Goal: Task Accomplishment & Management: Complete application form

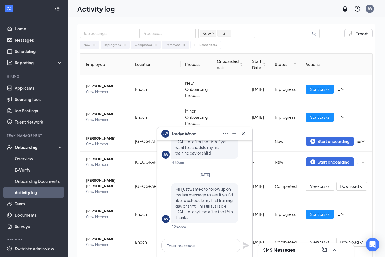
click at [231, 133] on icon "Minimize" at bounding box center [234, 133] width 7 height 7
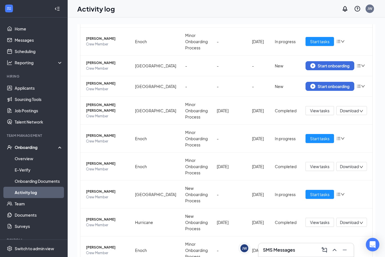
scroll to position [74, 0]
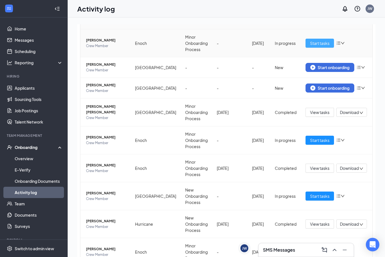
click at [327, 41] on span "Start tasks" at bounding box center [319, 43] width 19 height 6
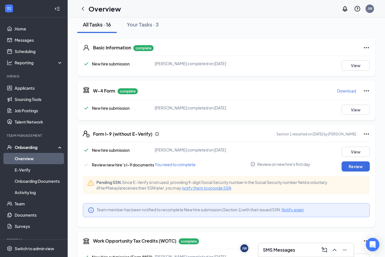
scroll to position [68, 0]
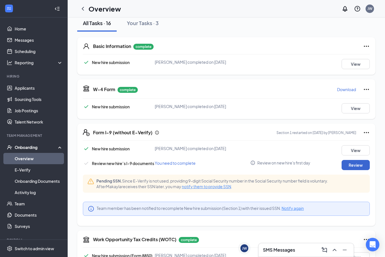
click at [361, 162] on button "Review" at bounding box center [356, 165] width 28 height 10
type input "[DATE]"
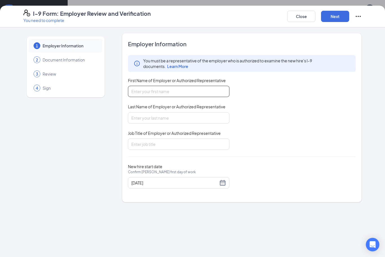
click at [184, 87] on input "First Name of Employer or Authorized Representative" at bounding box center [178, 91] width 101 height 11
type input "[PERSON_NAME]"
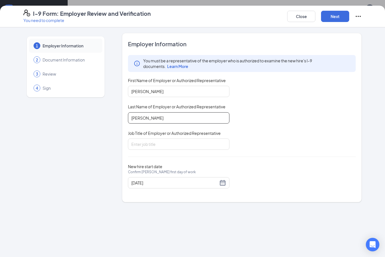
type input "[PERSON_NAME]"
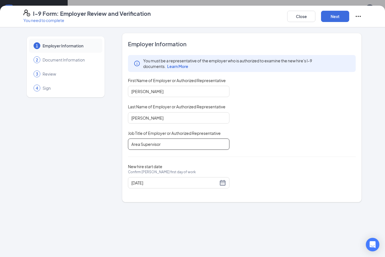
type input "Area Supervisor"
click at [337, 18] on button "Next" at bounding box center [335, 16] width 28 height 11
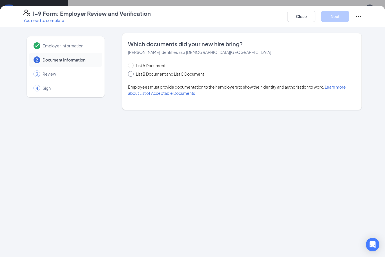
click at [135, 76] on span "List B Document and List C Document" at bounding box center [170, 74] width 73 height 6
click at [132, 75] on input "List B Document and List C Document" at bounding box center [130, 73] width 4 height 4
radio input "true"
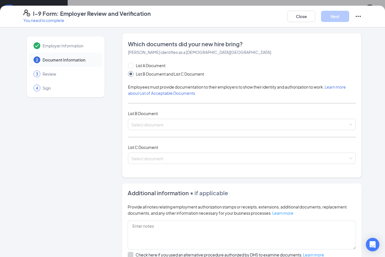
click at [216, 117] on div "List A Document List B Document and List C Document Employees must provide docu…" at bounding box center [242, 116] width 228 height 108
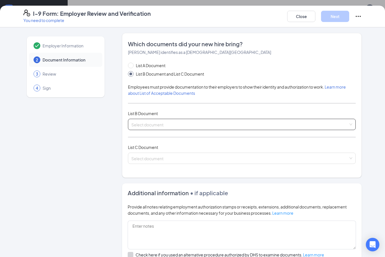
click at [218, 126] on input "search" at bounding box center [239, 123] width 217 height 8
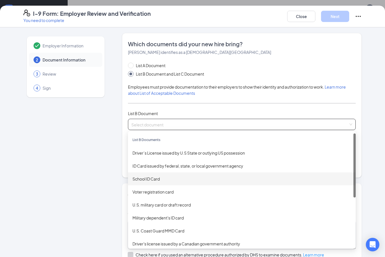
click at [165, 175] on div "School ID Card" at bounding box center [242, 178] width 228 height 13
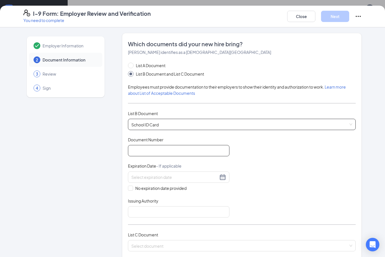
click at [185, 153] on input "Document Number" at bounding box center [178, 150] width 101 height 11
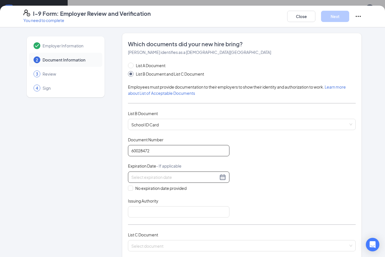
type input "60028472"
click at [167, 179] on input at bounding box center [174, 177] width 87 height 6
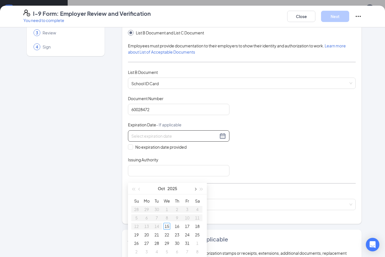
click at [195, 191] on button "button" at bounding box center [195, 188] width 6 height 11
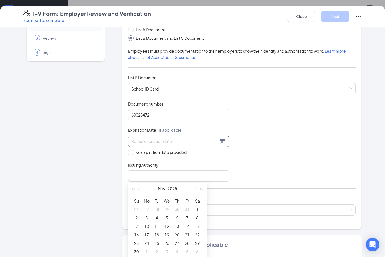
click at [195, 191] on button "button" at bounding box center [195, 188] width 6 height 11
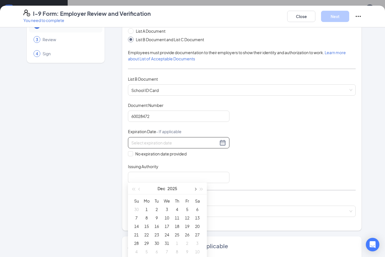
scroll to position [34, 0]
click at [196, 190] on button "button" at bounding box center [195, 188] width 6 height 11
click at [194, 189] on button "button" at bounding box center [195, 188] width 6 height 11
click at [195, 189] on span "button" at bounding box center [195, 189] width 3 height 3
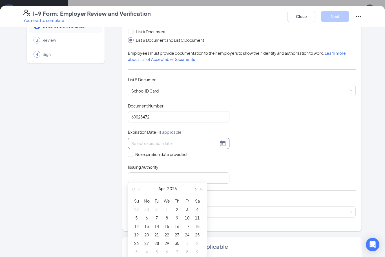
click at [195, 189] on span "button" at bounding box center [195, 189] width 3 height 3
click at [274, 160] on div "Document Title School ID Card Document Number 60028472 Expiration Date - If app…" at bounding box center [242, 143] width 228 height 81
click at [219, 140] on div at bounding box center [178, 143] width 95 height 7
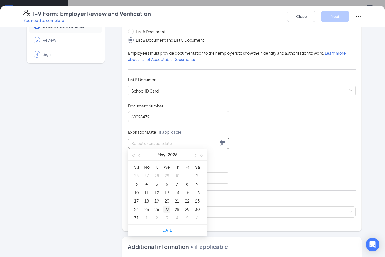
type input "[DATE]"
click at [168, 209] on div "27" at bounding box center [166, 209] width 7 height 7
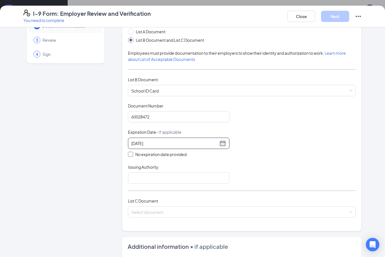
click at [135, 156] on span "No expiration date provided" at bounding box center [161, 154] width 56 height 6
click at [132, 156] on input "No expiration date provided" at bounding box center [130, 154] width 4 height 4
checkbox input "true"
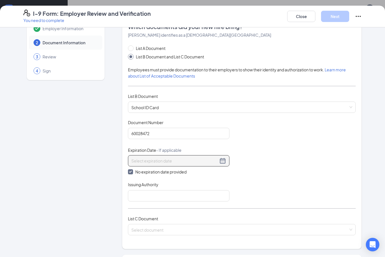
scroll to position [17, 0]
click at [138, 169] on span "No expiration date provided" at bounding box center [161, 171] width 56 height 6
click at [132, 169] on input "No expiration date provided" at bounding box center [130, 171] width 4 height 4
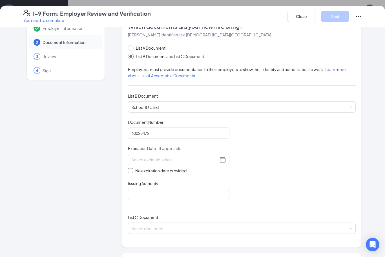
click at [129, 170] on input "No expiration date provided" at bounding box center [130, 170] width 4 height 4
click at [132, 169] on input "No expiration date provided" at bounding box center [130, 171] width 4 height 4
checkbox input "false"
click at [155, 158] on input at bounding box center [174, 159] width 87 height 6
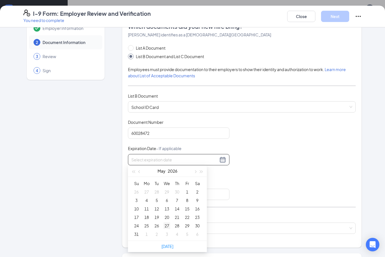
type input "[DATE]"
click at [167, 224] on div "27" at bounding box center [166, 225] width 7 height 7
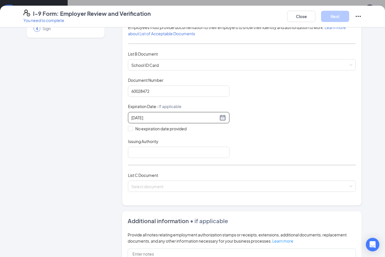
scroll to position [60, 0]
click at [205, 153] on input "Issuing Authority" at bounding box center [178, 151] width 101 height 11
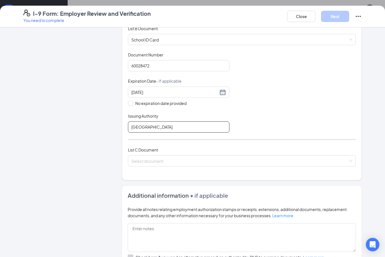
scroll to position [86, 0]
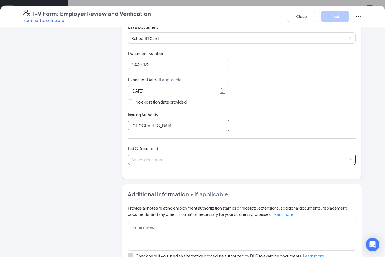
type input "[GEOGRAPHIC_DATA]"
click at [168, 160] on input "search" at bounding box center [239, 158] width 217 height 8
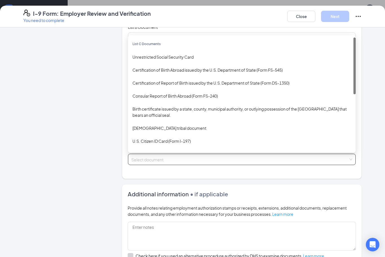
click at [184, 59] on div "Unrestricted Social Security Card" at bounding box center [242, 56] width 228 height 13
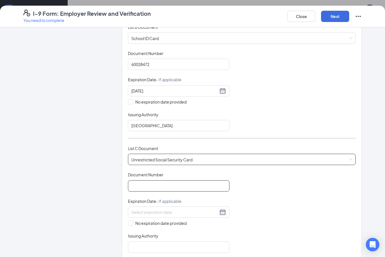
click at [172, 184] on input "Document Number" at bounding box center [178, 185] width 101 height 11
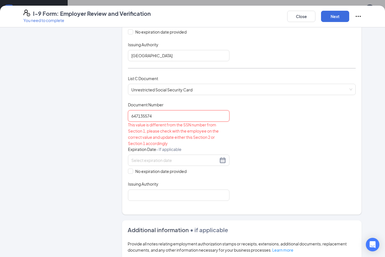
scroll to position [159, 0]
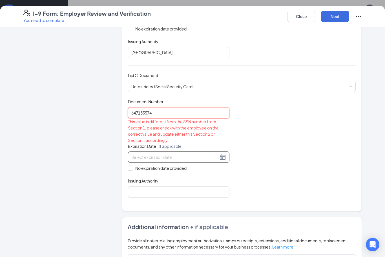
type input "647135574"
click at [183, 154] on input at bounding box center [174, 157] width 87 height 6
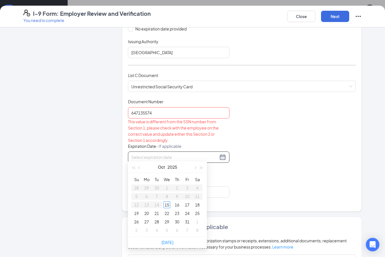
click at [302, 176] on div "Document Title Unrestricted Social Security Card Document Number 647135574 This…" at bounding box center [242, 148] width 228 height 99
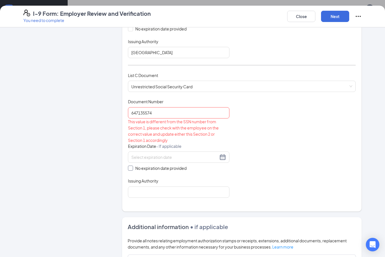
click at [132, 166] on input "No expiration date provided" at bounding box center [130, 167] width 4 height 4
checkbox input "true"
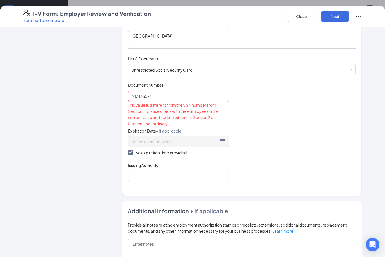
scroll to position [177, 0]
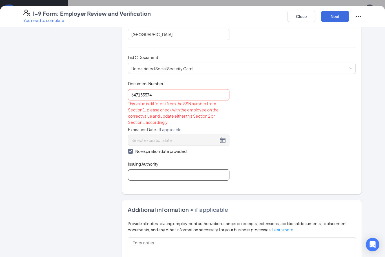
click at [204, 177] on input "Issuing Authority" at bounding box center [178, 174] width 101 height 11
click at [192, 174] on input "Social Security Admin" at bounding box center [178, 174] width 101 height 11
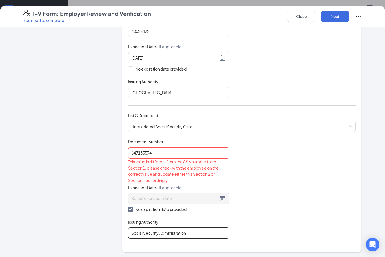
scroll to position [119, 0]
type input "Social Security Administration"
click at [298, 19] on button "Close" at bounding box center [301, 16] width 28 height 11
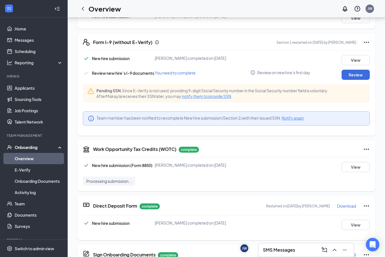
scroll to position [125, 0]
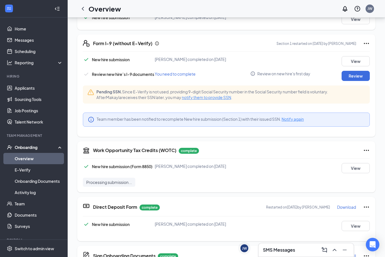
click at [186, 96] on span "notify them to provide SSN" at bounding box center [206, 97] width 49 height 5
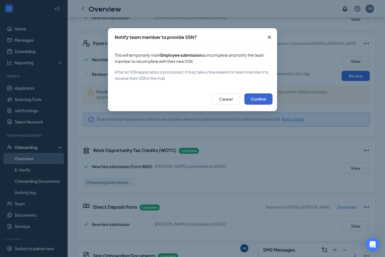
click at [262, 94] on button "Confirm" at bounding box center [258, 98] width 28 height 11
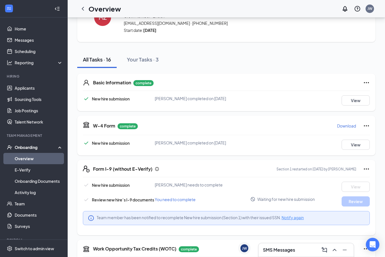
scroll to position [0, 0]
click at [104, 23] on div "MZ" at bounding box center [102, 17] width 17 height 17
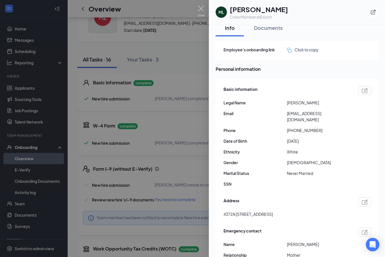
scroll to position [6, 0]
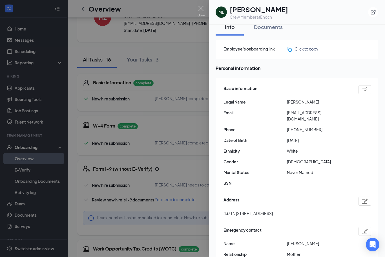
click at [275, 23] on div "ML [PERSON_NAME] Crew Member at [GEOGRAPHIC_DATA]" at bounding box center [297, 12] width 176 height 25
click at [274, 30] on div "Documents" at bounding box center [268, 26] width 29 height 7
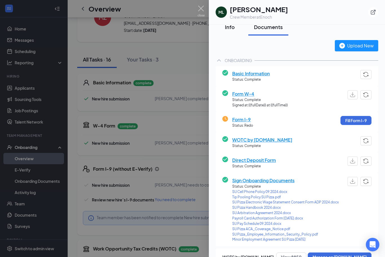
click at [229, 28] on div "Info" at bounding box center [229, 26] width 17 height 7
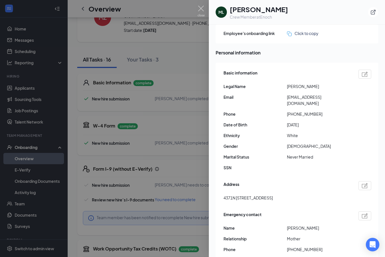
scroll to position [20, 0]
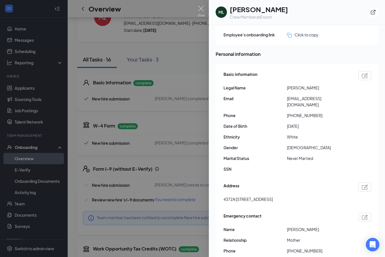
click at [367, 74] on img at bounding box center [365, 75] width 6 height 5
type input "[PHONE_NUMBER]"
type input "[DATE]"
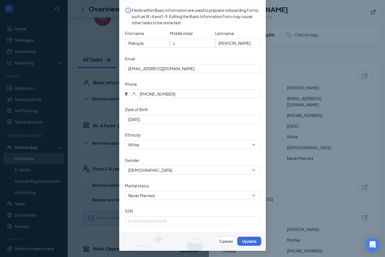
scroll to position [66, 0]
click at [190, 219] on input "SSN" at bounding box center [192, 220] width 135 height 9
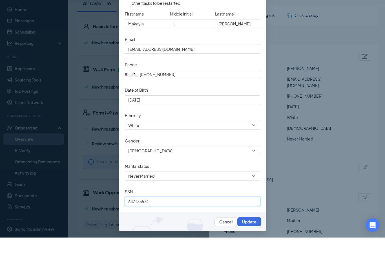
scroll to position [77, 0]
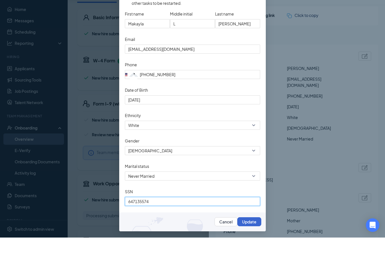
type input "647135574"
click at [256, 241] on button "Update" at bounding box center [249, 240] width 24 height 9
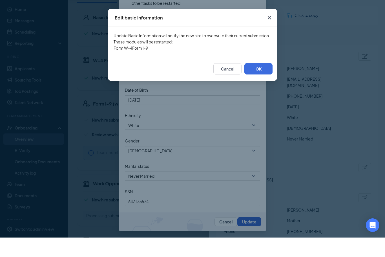
scroll to position [97, 0]
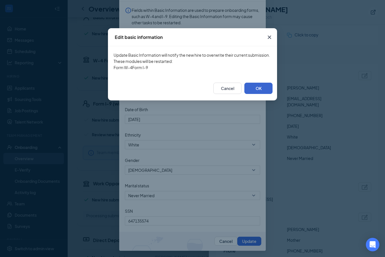
click at [262, 94] on button "OK" at bounding box center [258, 88] width 28 height 11
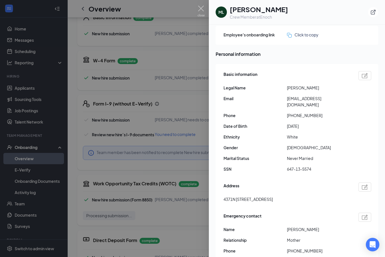
click at [166, 9] on div at bounding box center [192, 128] width 385 height 257
